Goal: Task Accomplishment & Management: Manage account settings

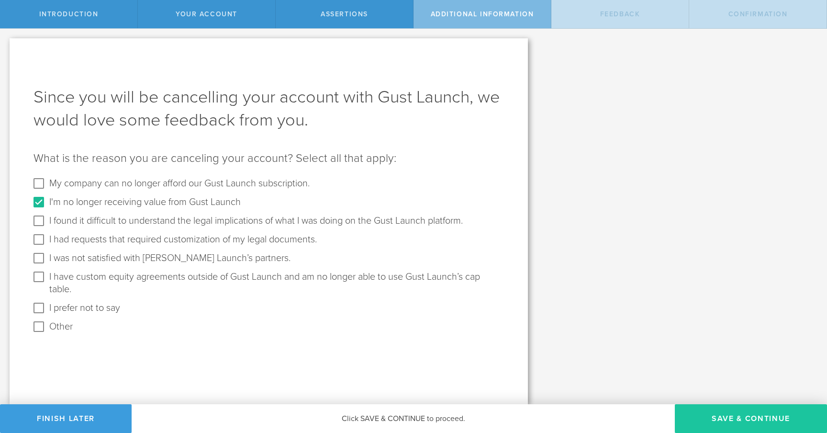
click at [707, 414] on button "Save & Continue" at bounding box center [751, 418] width 152 height 29
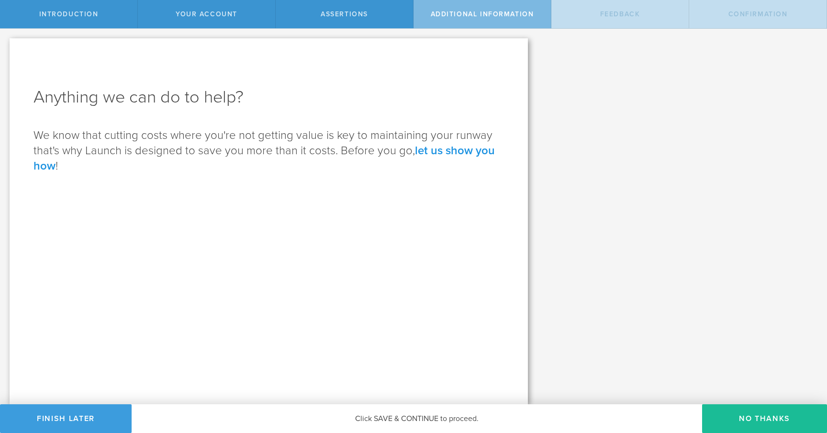
click at [459, 157] on link "let us show you how" at bounding box center [263, 158] width 461 height 29
click at [459, 152] on link "let us show you how" at bounding box center [263, 158] width 461 height 29
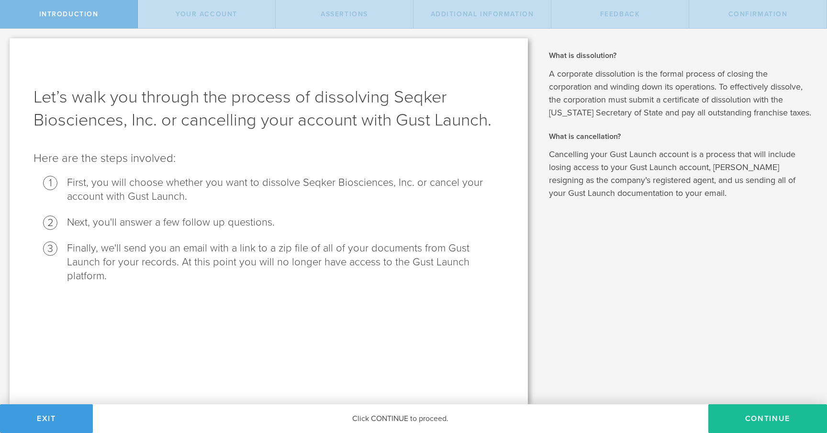
click at [696, 11] on div "Confirmation" at bounding box center [758, 14] width 138 height 28
click at [623, 15] on span "Feedback" at bounding box center [620, 14] width 40 height 8
click at [355, 11] on span "Assertions" at bounding box center [344, 14] width 47 height 8
click at [224, 12] on span "Your Account" at bounding box center [207, 14] width 62 height 8
click at [751, 410] on button "Continue" at bounding box center [767, 418] width 119 height 29
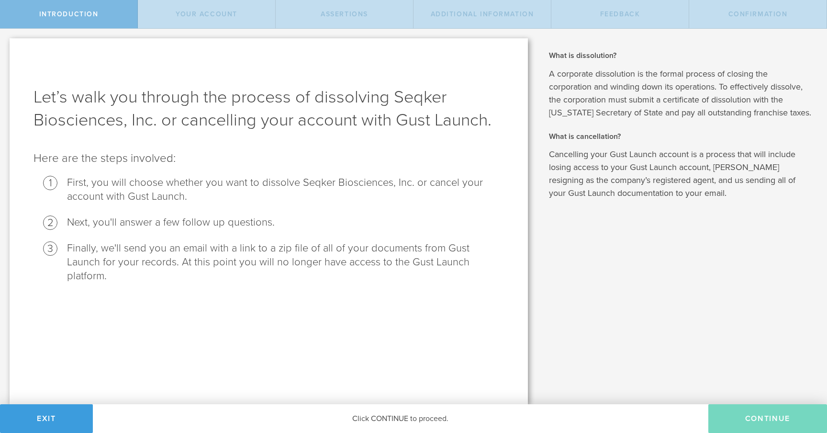
checkbox input "true"
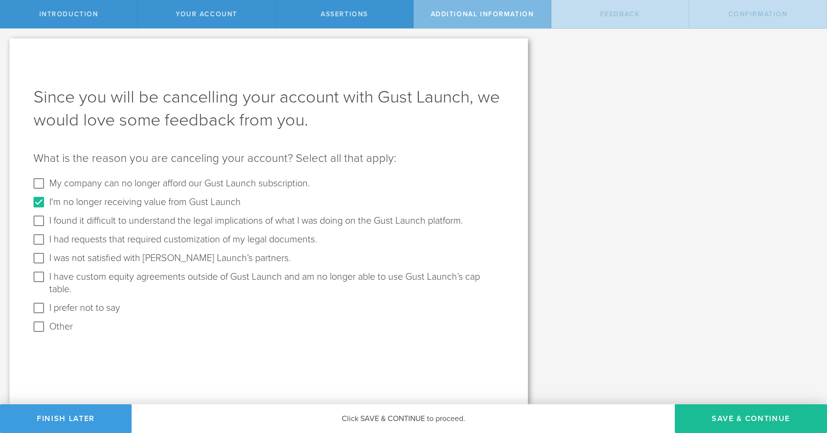
click at [751, 410] on button "Save & Continue" at bounding box center [751, 418] width 152 height 29
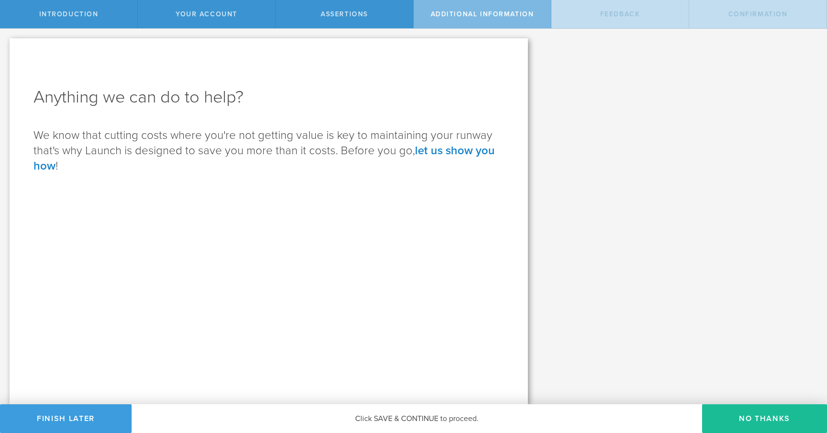
click at [751, 410] on button "No Thanks" at bounding box center [764, 418] width 125 height 29
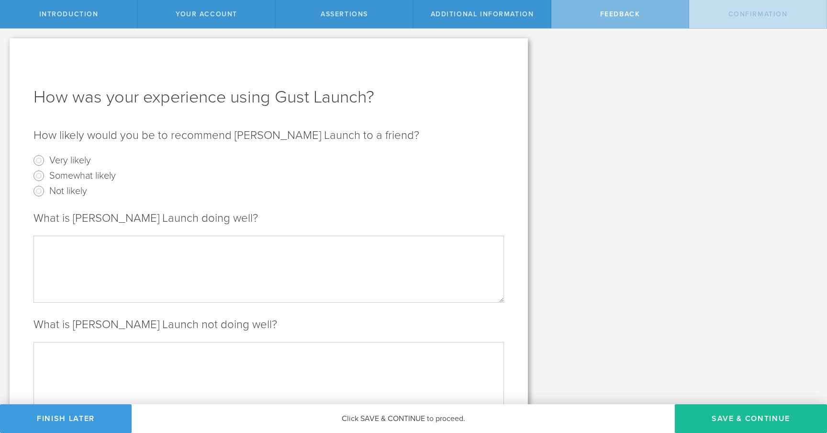
scroll to position [161, 0]
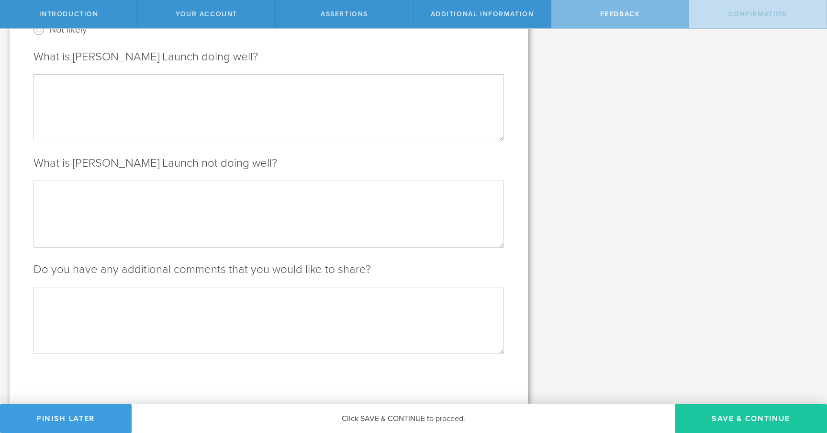
click at [714, 419] on button "Save & Continue" at bounding box center [751, 418] width 152 height 29
